Goal: Information Seeking & Learning: Learn about a topic

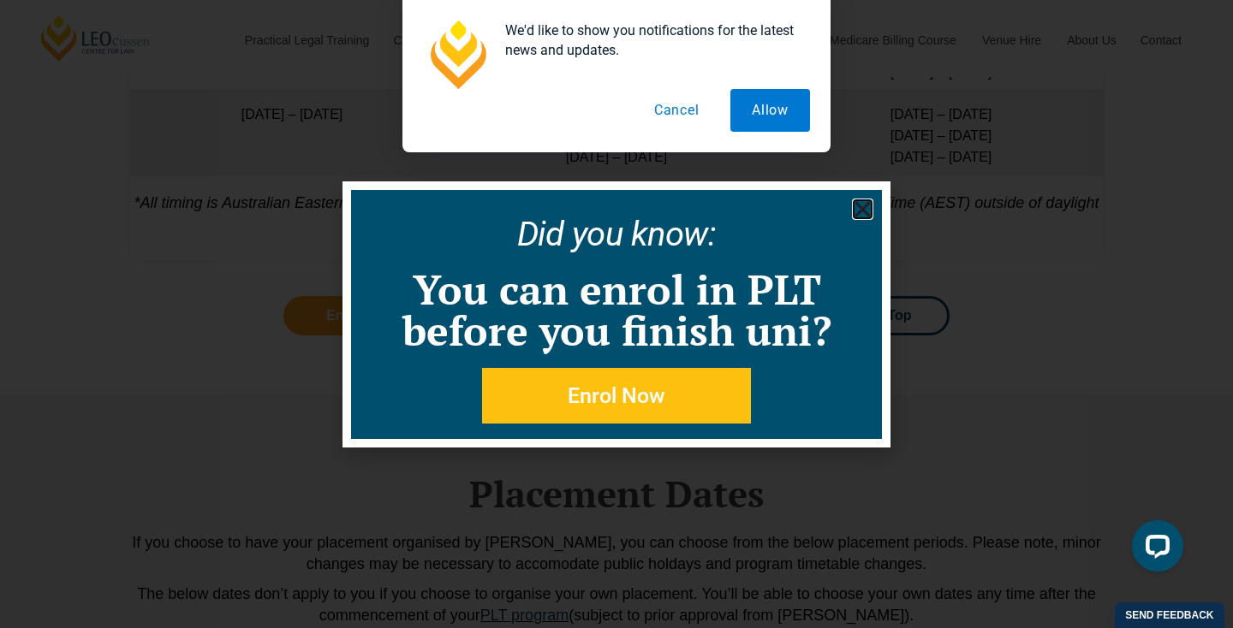
scroll to position [3702, 0]
click at [868, 210] on icon "Close" at bounding box center [862, 209] width 21 height 21
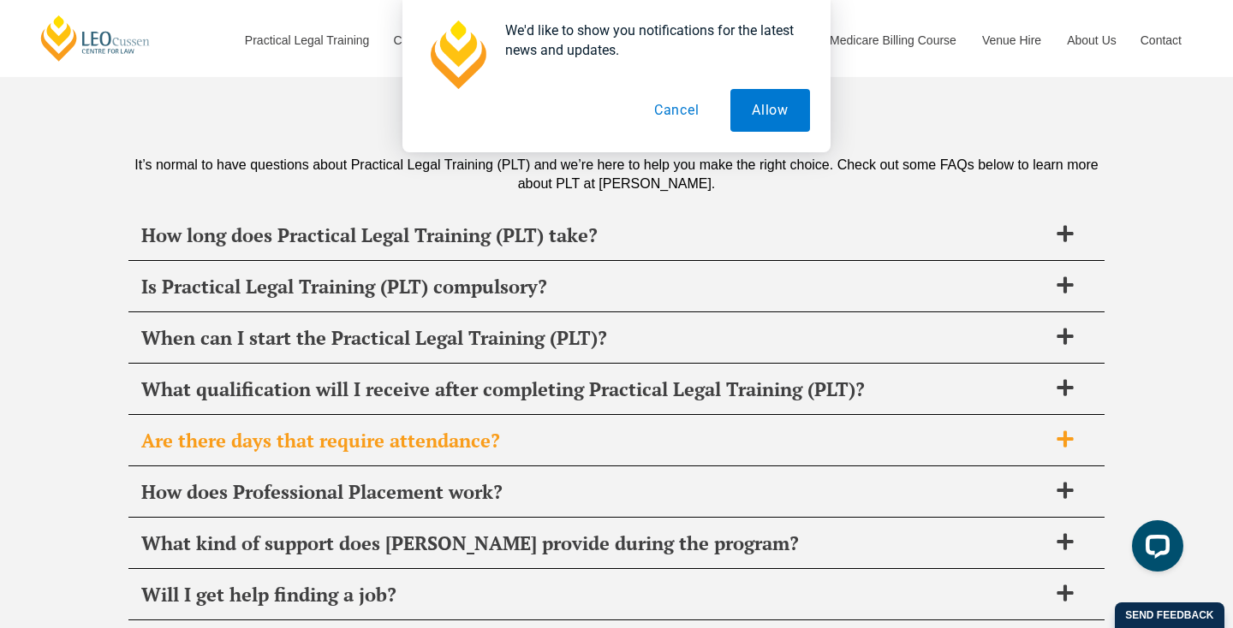
scroll to position [6550, 0]
click at [302, 444] on span "Are there days that require attendance?" at bounding box center [594, 440] width 906 height 24
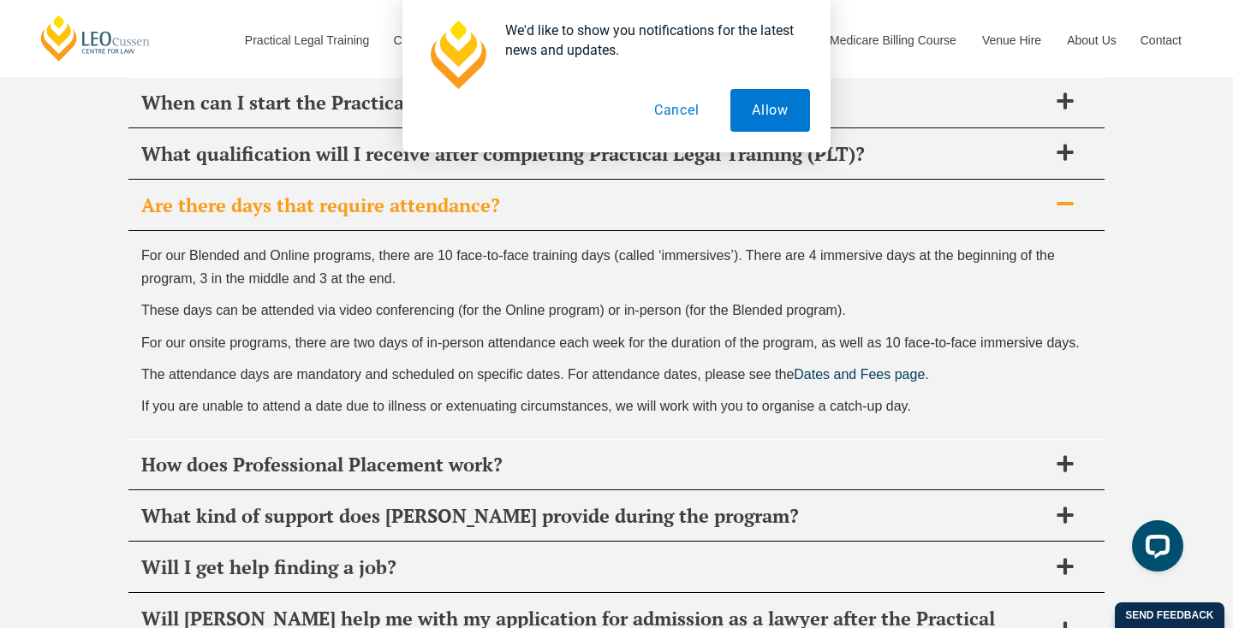
scroll to position [6785, 0]
click at [407, 461] on span "How does Professional Placement work?" at bounding box center [594, 464] width 906 height 24
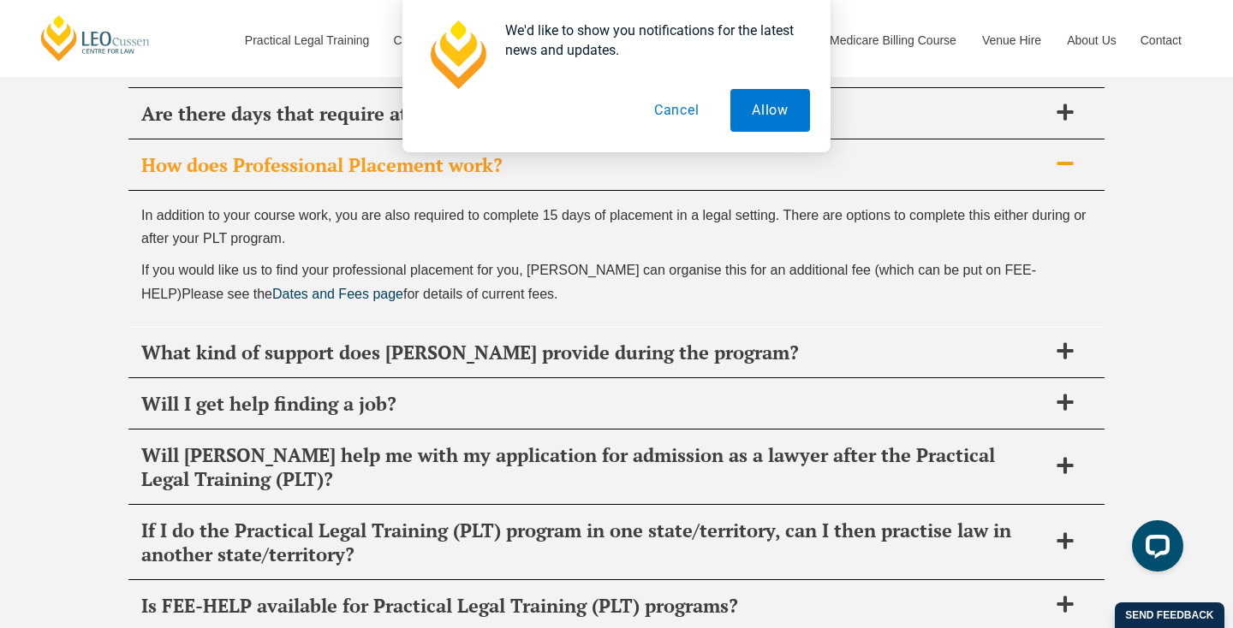
scroll to position [6948, 0]
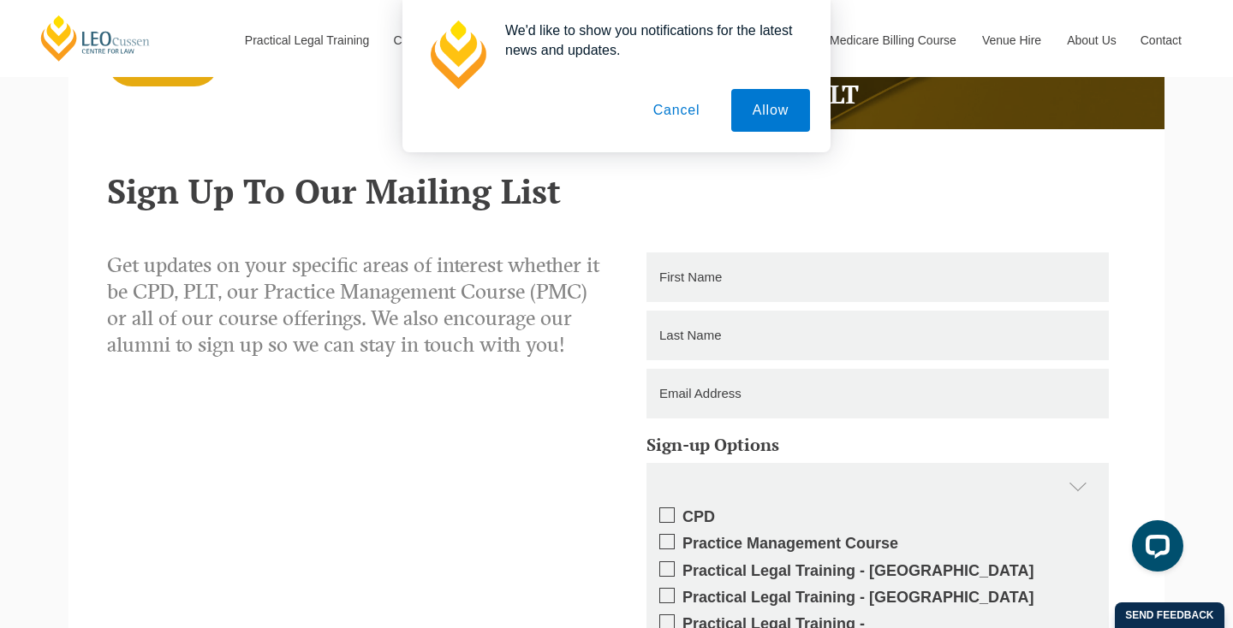
scroll to position [5694, 0]
